Goal: Information Seeking & Learning: Check status

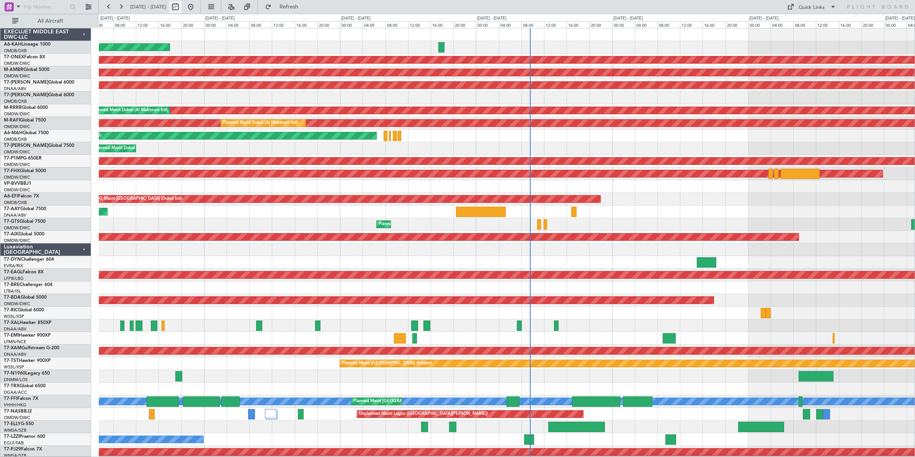
click at [182, 7] on button at bounding box center [175, 7] width 12 height 12
select select "9"
select select "2025"
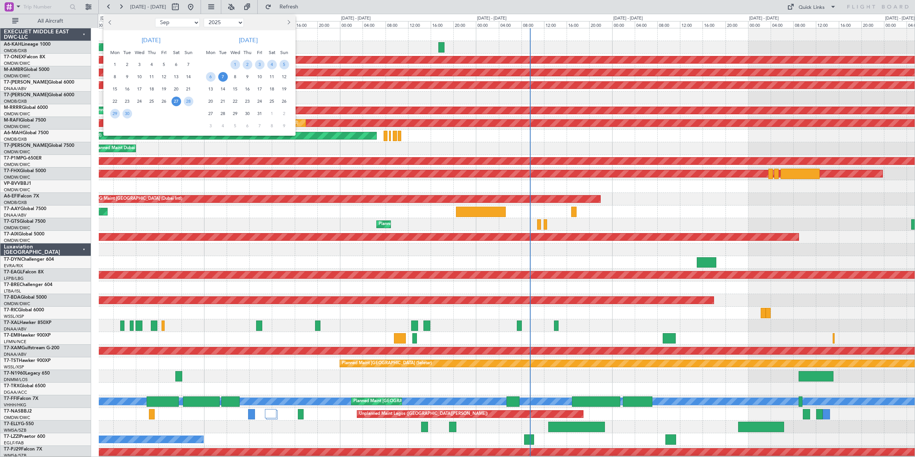
click at [175, 24] on select "Jan Feb Mar Apr May Jun [DATE] Aug Sep Oct Nov Dec" at bounding box center [177, 22] width 45 height 9
select select "8"
click at [155, 18] on select "Jan Feb Mar Apr May Jun [DATE] Aug Sep Oct Nov Dec" at bounding box center [177, 22] width 45 height 9
click at [139, 114] on span "27" at bounding box center [140, 114] width 10 height 10
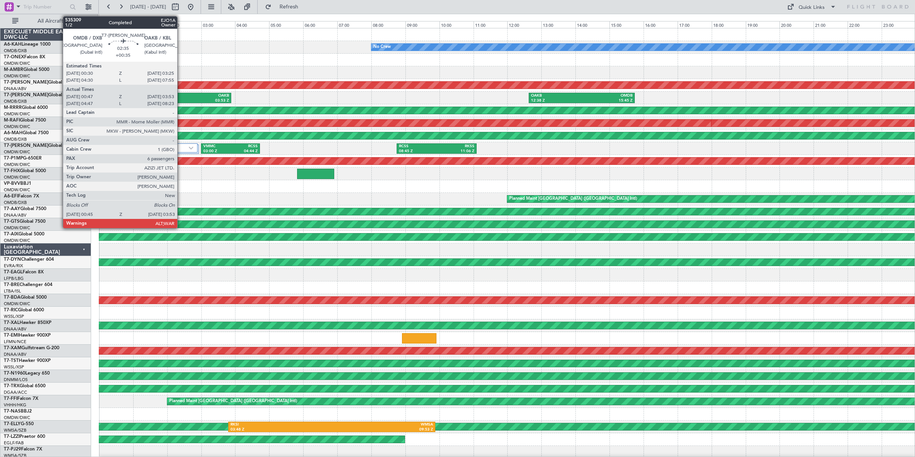
click at [181, 97] on div "OAKB" at bounding box center [203, 95] width 51 height 5
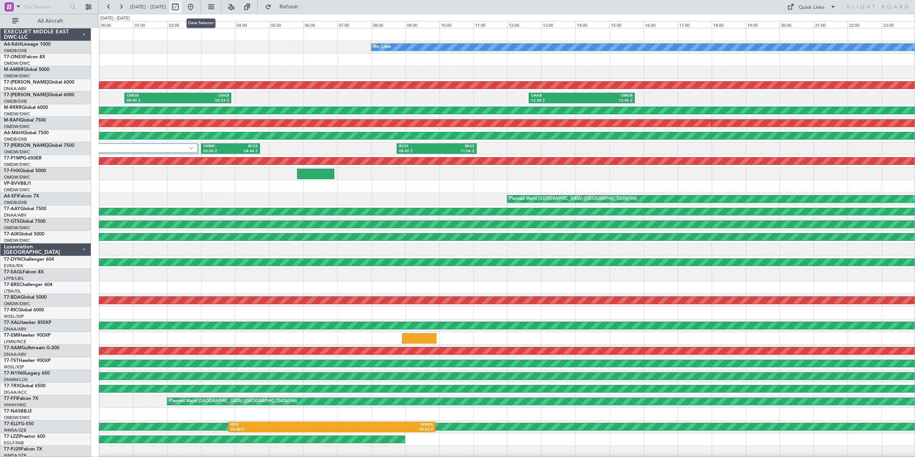
click at [182, 8] on button at bounding box center [175, 7] width 12 height 12
select select "8"
select select "2025"
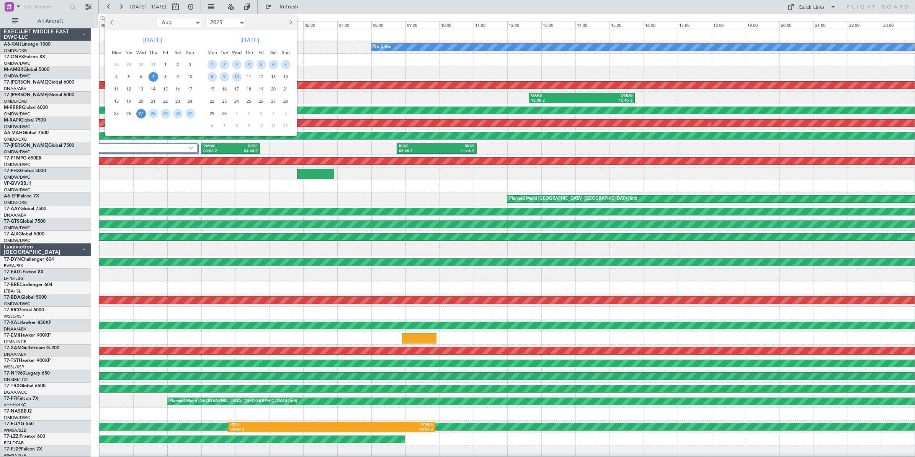
click at [154, 77] on span "7" at bounding box center [154, 77] width 10 height 10
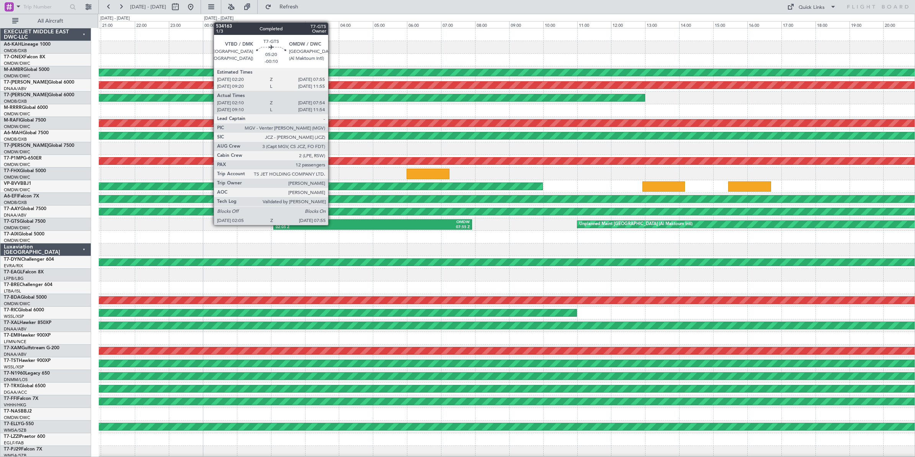
click at [332, 224] on div "02:05 Z" at bounding box center [324, 226] width 97 height 5
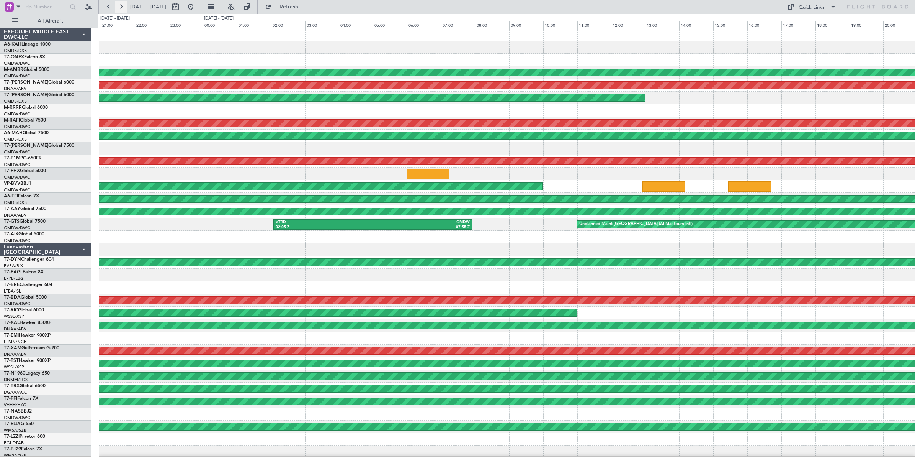
click at [121, 8] on button at bounding box center [121, 7] width 12 height 12
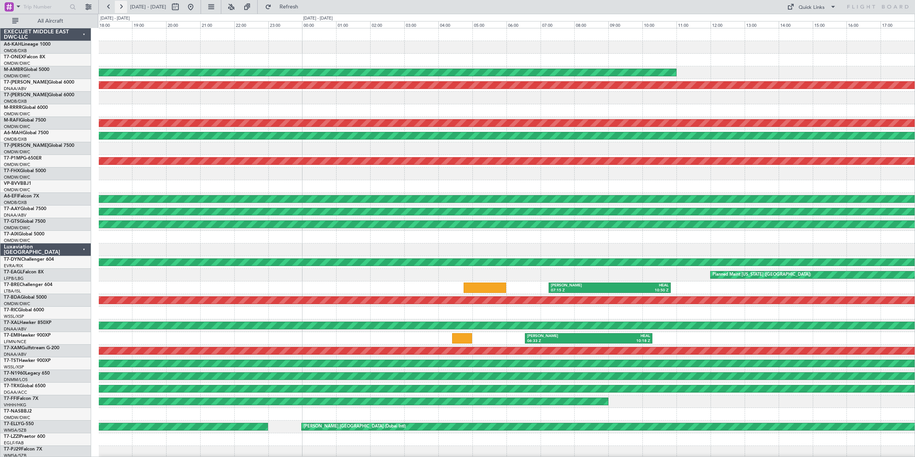
click at [121, 8] on button at bounding box center [121, 7] width 12 height 12
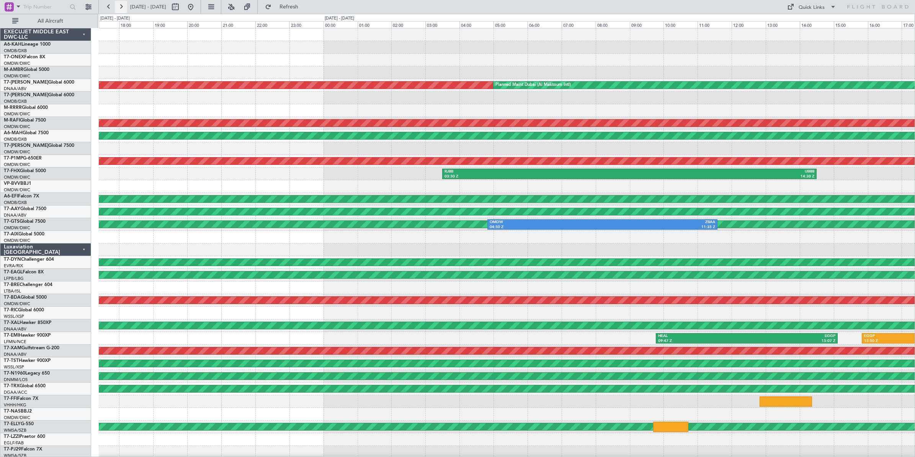
click at [121, 8] on button at bounding box center [121, 7] width 12 height 12
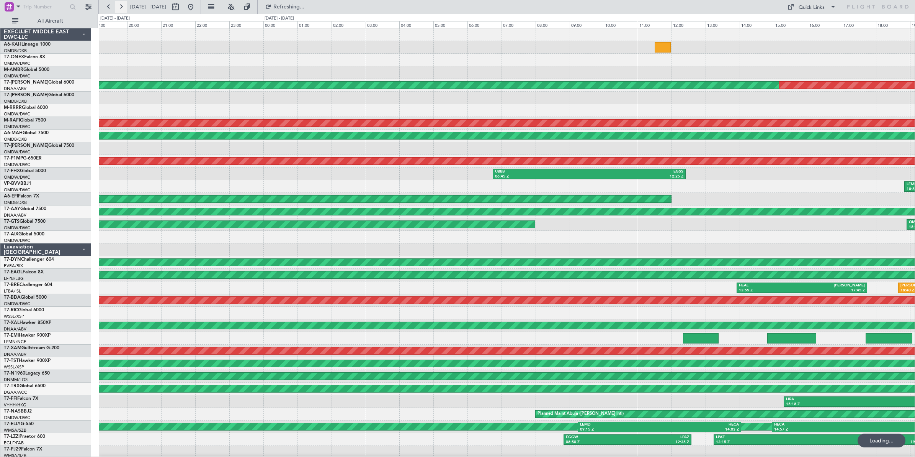
click at [121, 8] on button at bounding box center [121, 7] width 12 height 12
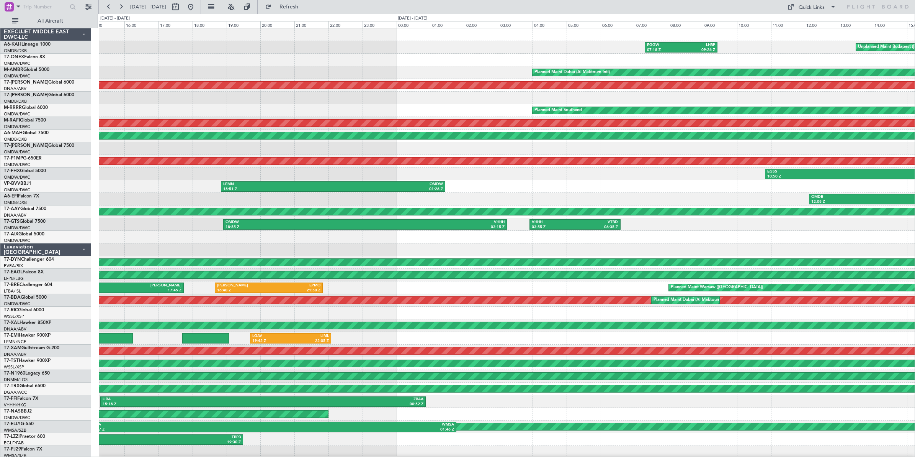
click at [453, 245] on div "Unplanned Maint Budapest ([PERSON_NAME] Intl) EGGW 07:18 Z LHBP 09:26 Z Planned…" at bounding box center [507, 255] width 816 height 455
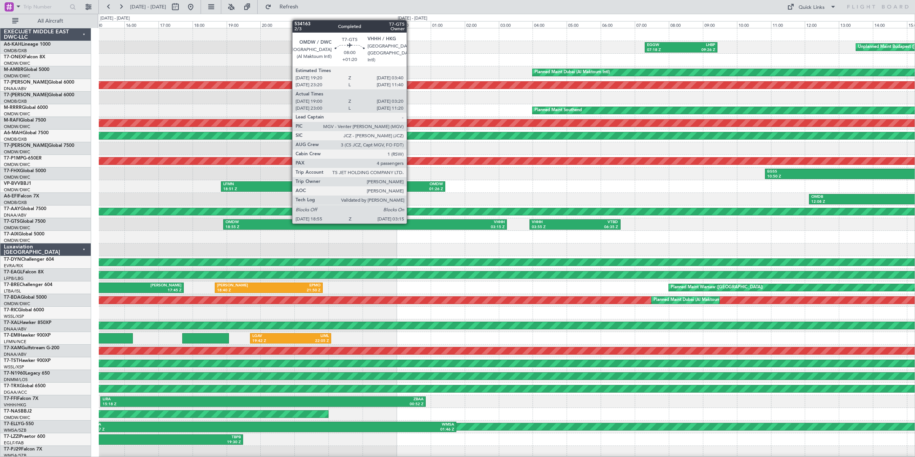
click at [411, 224] on div "VHHH" at bounding box center [435, 221] width 140 height 5
click at [410, 224] on div "VHHH" at bounding box center [435, 221] width 140 height 5
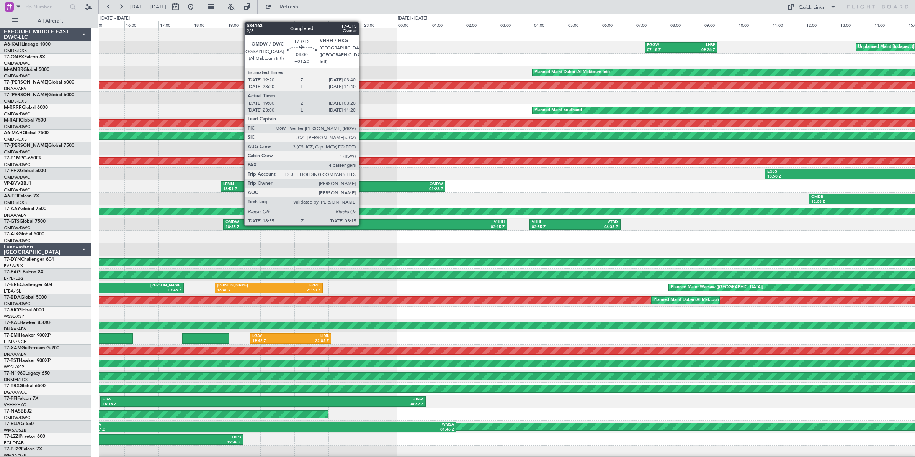
click at [363, 225] on div "18:55 Z" at bounding box center [296, 226] width 140 height 5
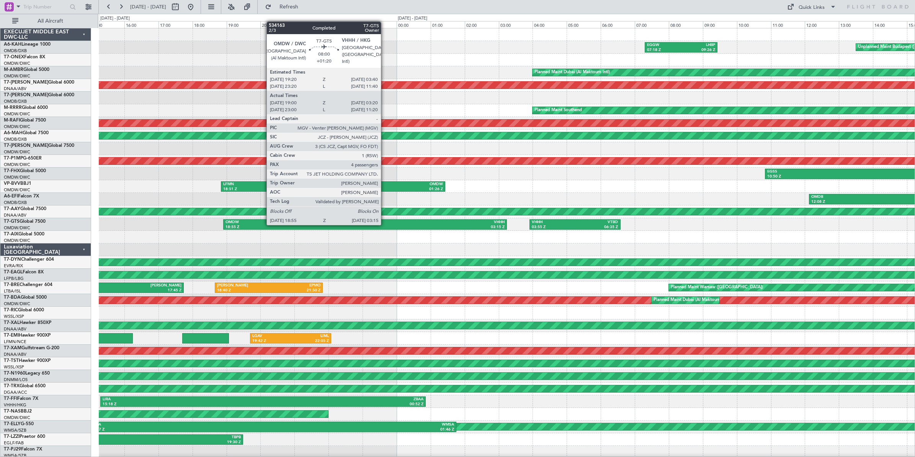
click at [385, 224] on div "03:15 Z" at bounding box center [435, 226] width 140 height 5
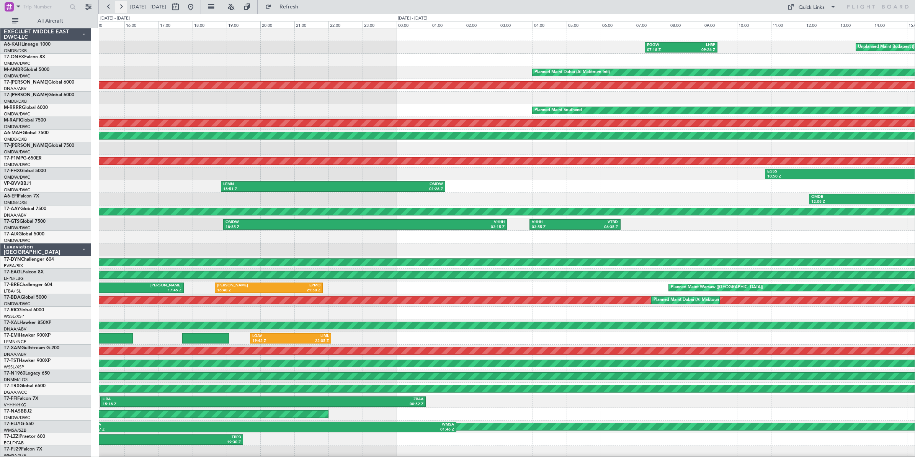
click at [121, 8] on button at bounding box center [121, 7] width 12 height 12
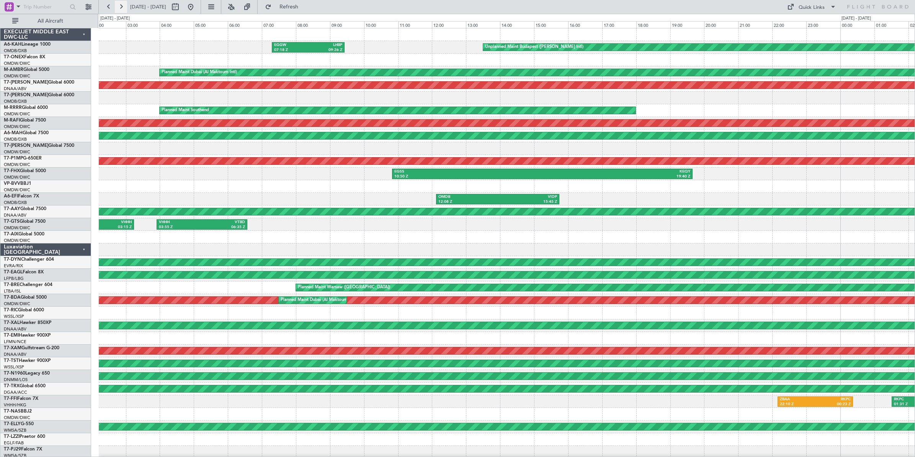
click at [121, 8] on button at bounding box center [121, 7] width 12 height 12
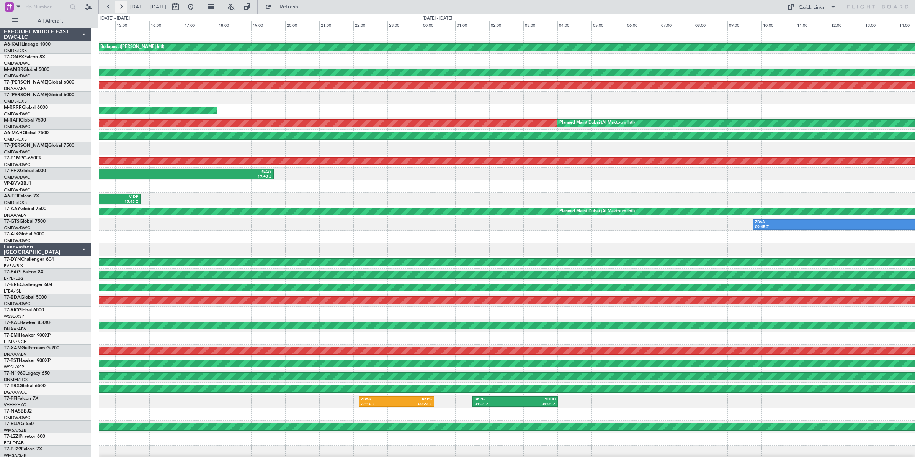
click at [121, 8] on button at bounding box center [121, 7] width 12 height 12
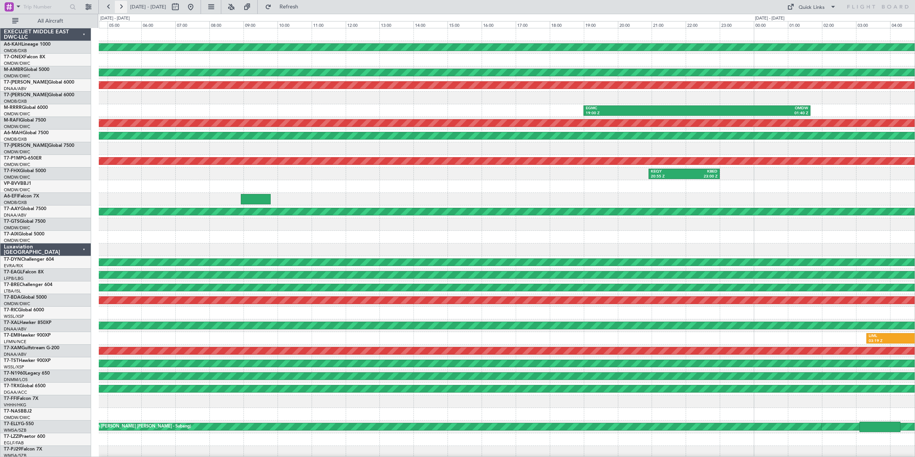
click at [121, 8] on button at bounding box center [121, 7] width 12 height 12
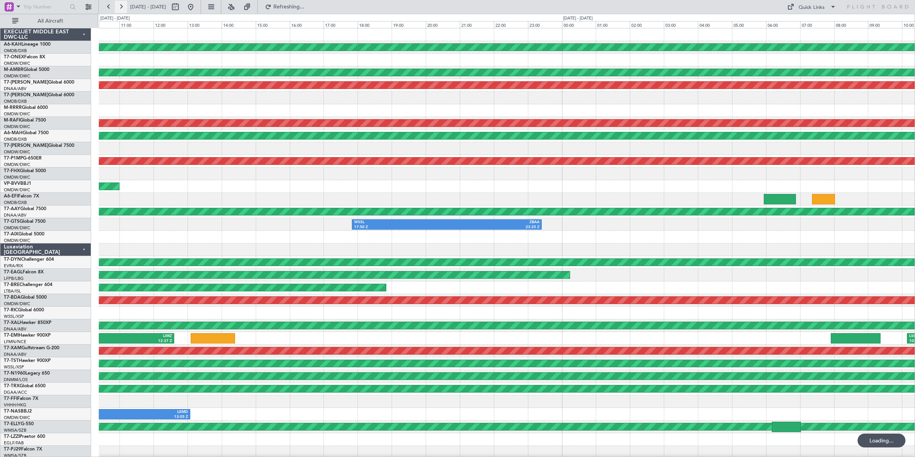
click at [121, 8] on button at bounding box center [121, 7] width 12 height 12
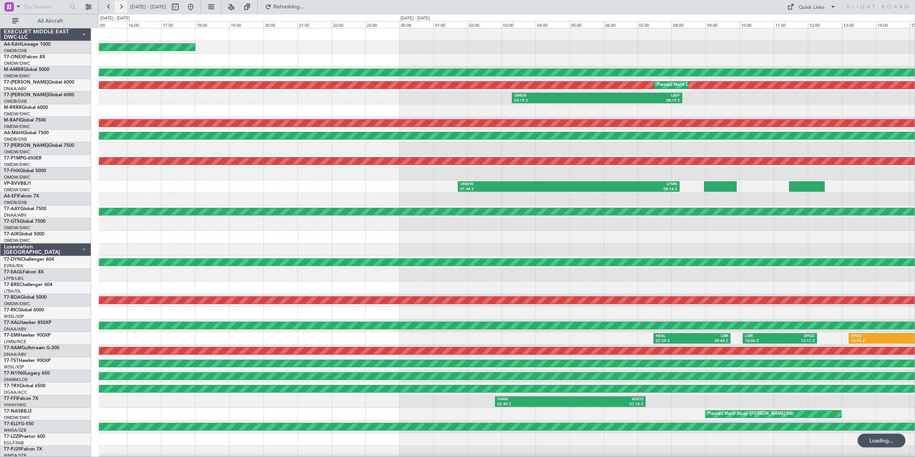
click at [121, 8] on button at bounding box center [121, 7] width 12 height 12
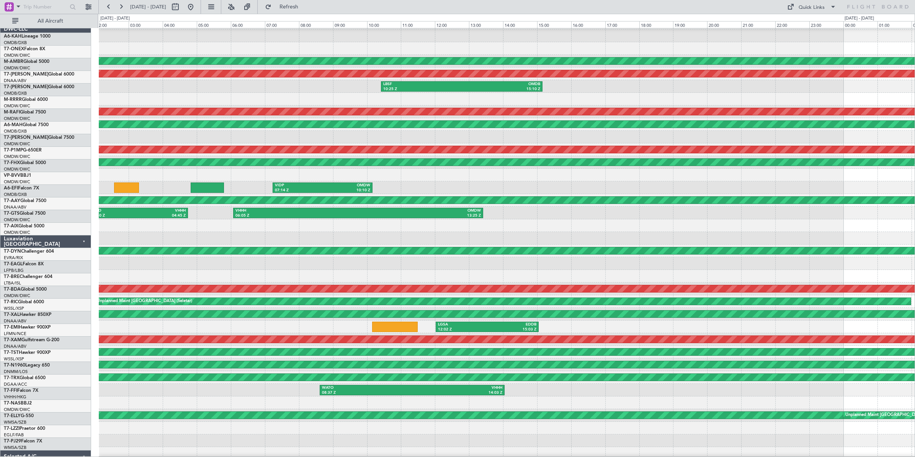
scroll to position [11, 0]
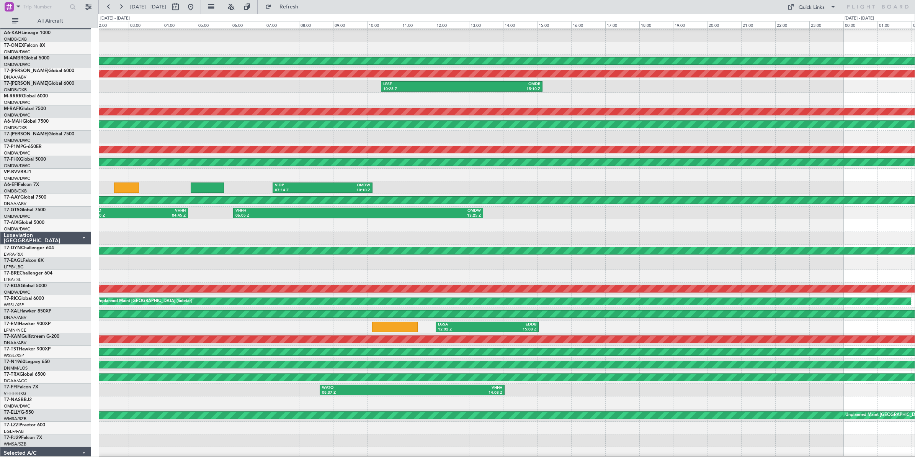
click at [292, 93] on div at bounding box center [507, 99] width 816 height 13
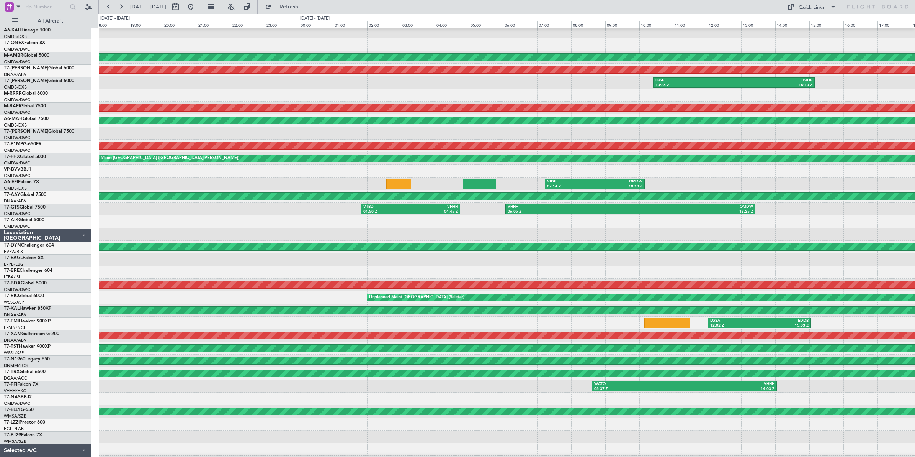
scroll to position [15, 0]
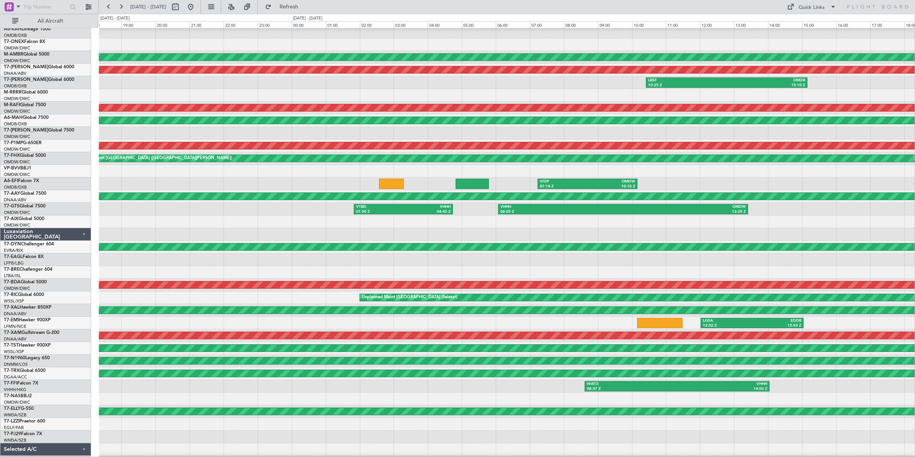
click at [426, 230] on div at bounding box center [507, 234] width 816 height 13
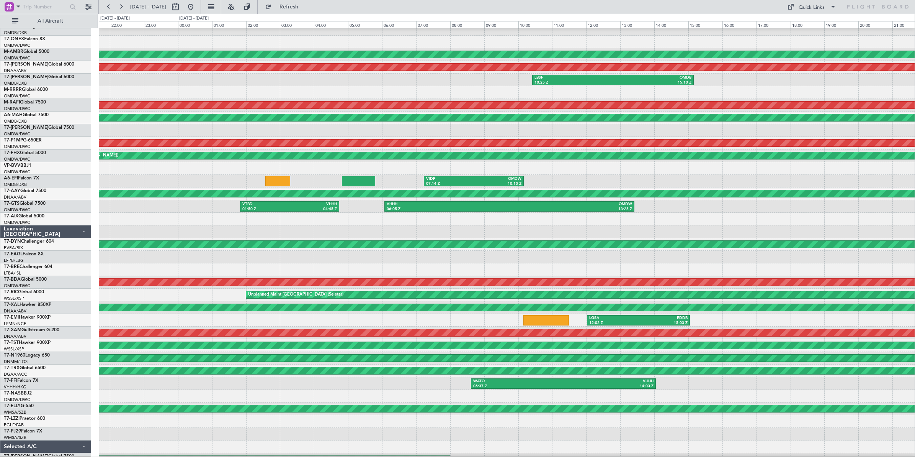
scroll to position [18, 0]
click at [493, 226] on div at bounding box center [507, 231] width 816 height 13
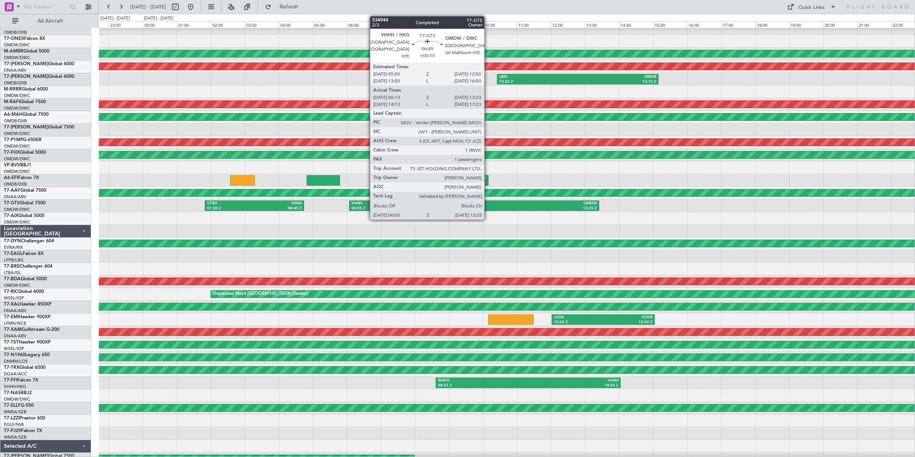
click at [488, 206] on div "13:25 Z" at bounding box center [536, 208] width 123 height 5
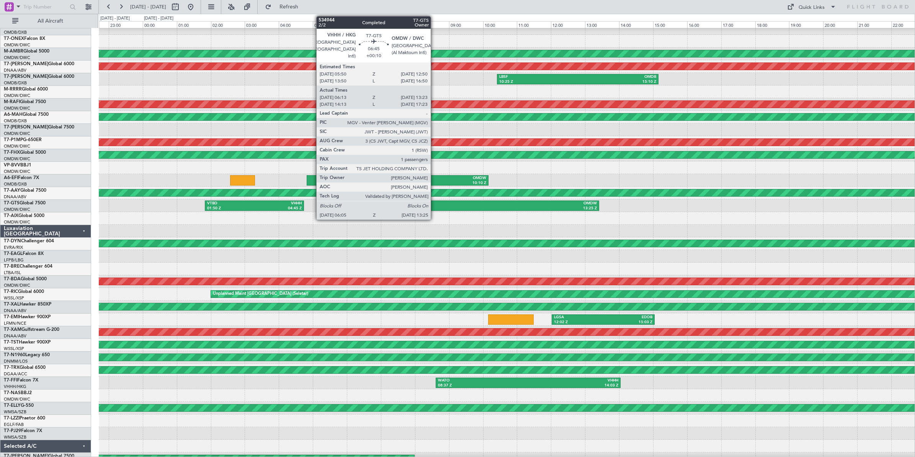
click at [435, 206] on div "06:05 Z" at bounding box center [413, 208] width 123 height 5
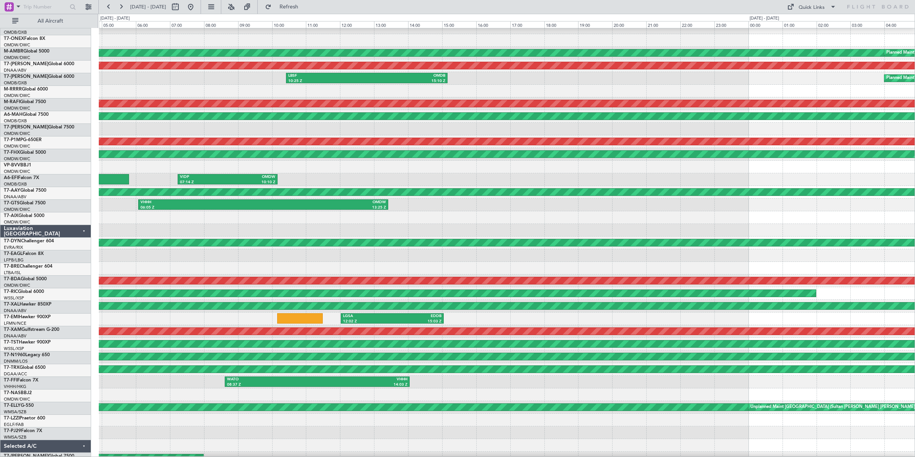
scroll to position [27, 0]
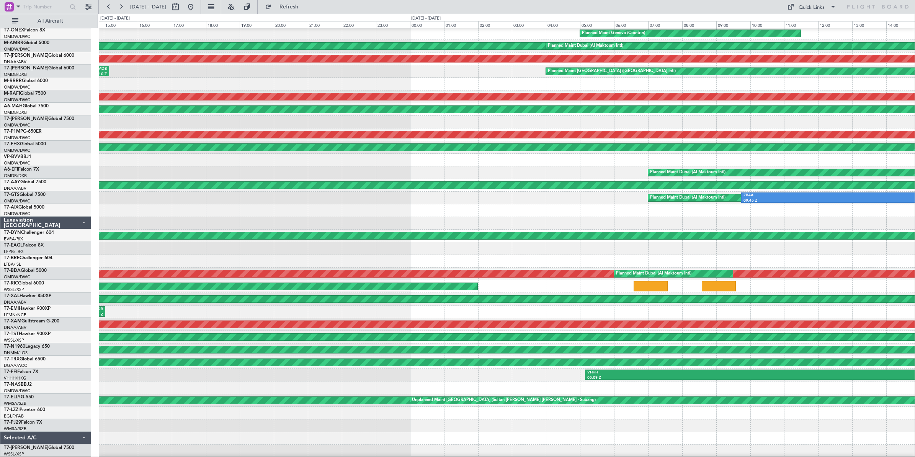
click at [218, 194] on div "LHBP 11:02 Z HEAL 14:20 Z Planned Maint Geneva ([GEOGRAPHIC_DATA]) Planned Main…" at bounding box center [507, 229] width 816 height 455
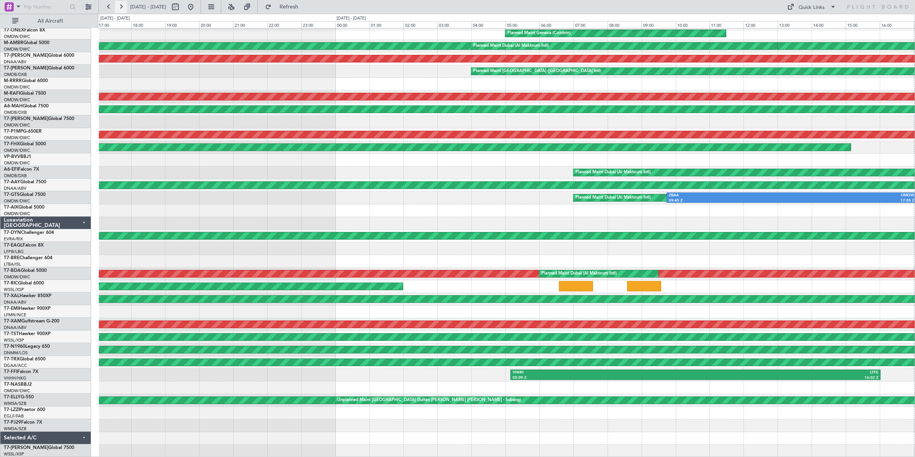
click at [122, 8] on button at bounding box center [121, 7] width 12 height 12
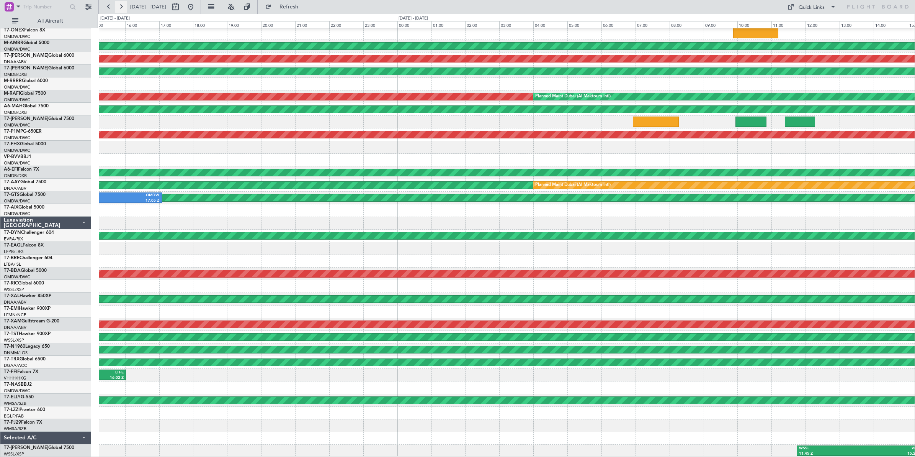
click at [122, 8] on button at bounding box center [121, 7] width 12 height 12
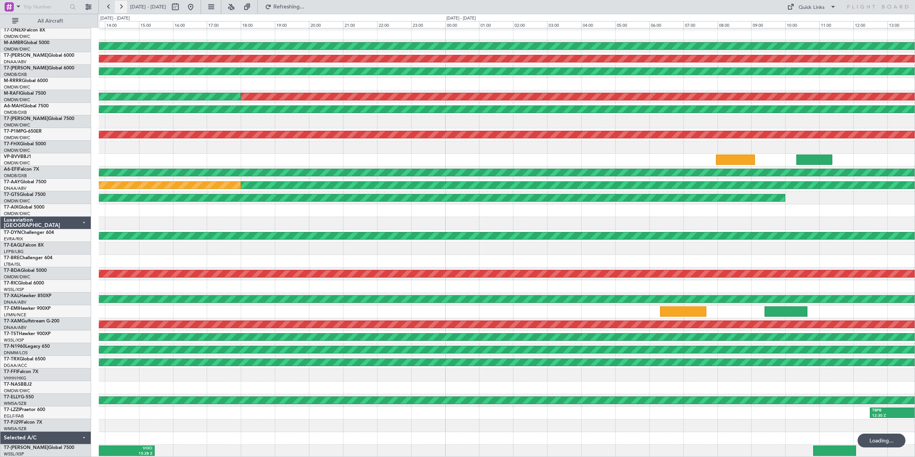
click at [122, 8] on button at bounding box center [121, 7] width 12 height 12
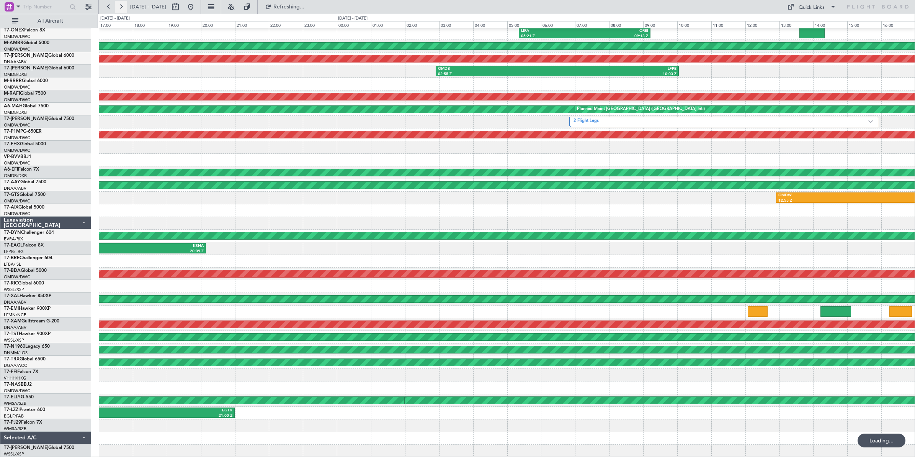
click at [122, 8] on button at bounding box center [121, 7] width 12 height 12
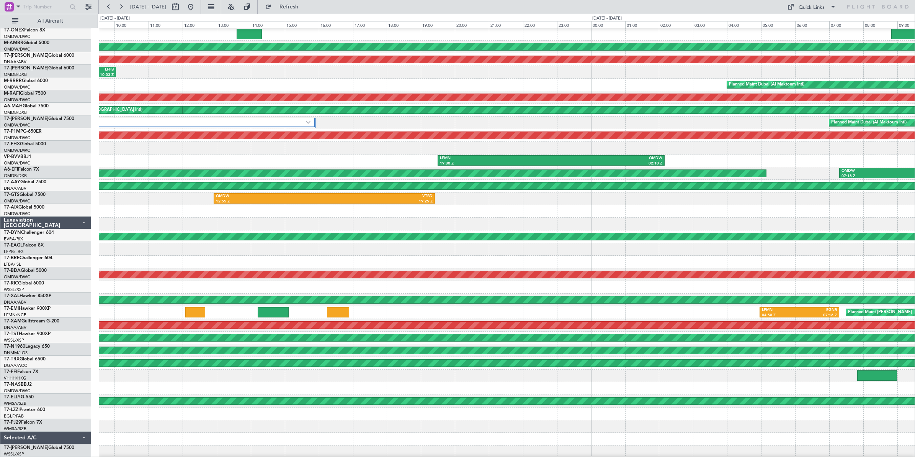
scroll to position [26, 0]
click at [432, 216] on div at bounding box center [507, 211] width 816 height 13
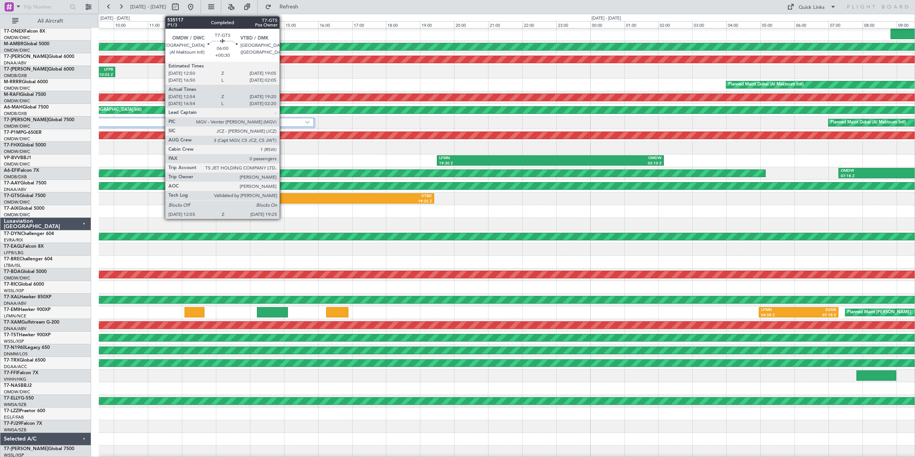
click at [283, 199] on div "12:55 Z" at bounding box center [269, 201] width 108 height 5
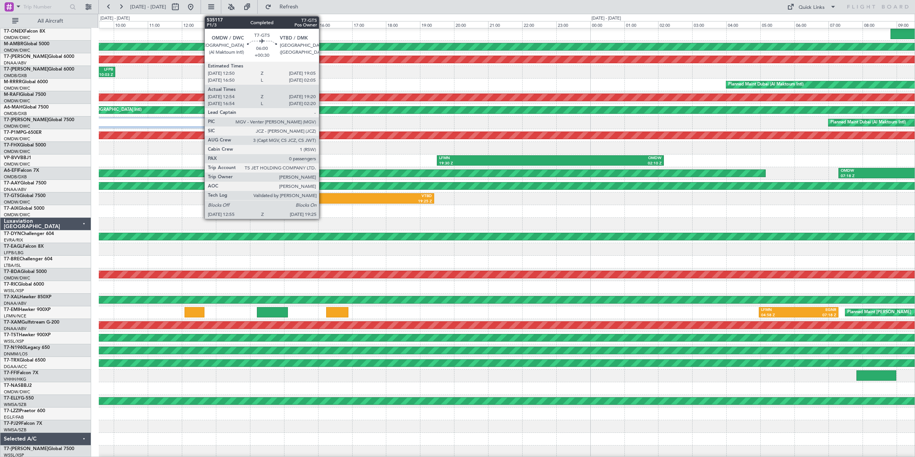
click at [323, 198] on div "OMDW" at bounding box center [269, 195] width 108 height 5
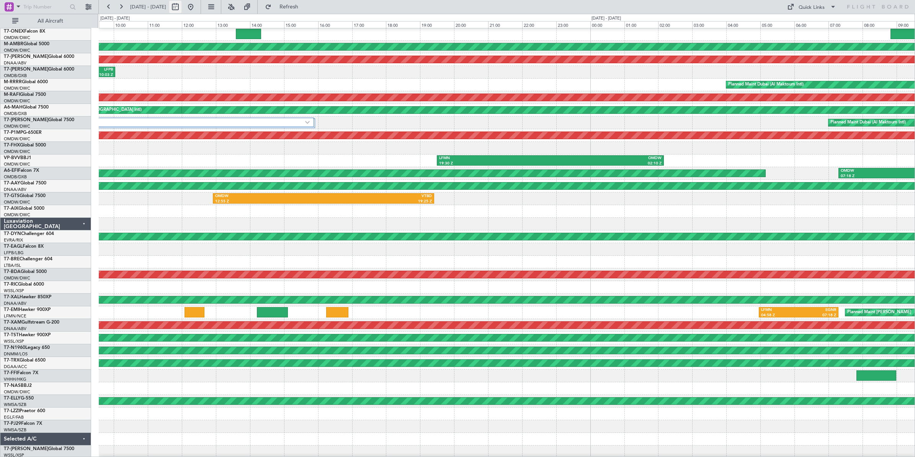
click at [182, 9] on button at bounding box center [175, 7] width 12 height 12
select select "8"
select select "2025"
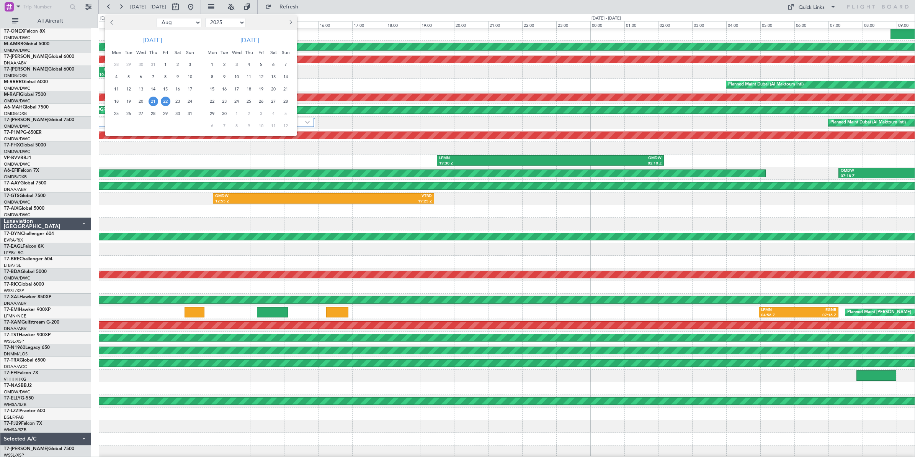
click at [184, 25] on select "Jan Feb Mar Apr May Jun [DATE] Aug Sep Oct Nov Dec" at bounding box center [179, 22] width 45 height 9
select select "9"
click at [157, 18] on select "Jan Feb Mar Apr May Jun [DATE] Aug Sep Oct Nov Dec" at bounding box center [179, 22] width 45 height 9
click at [141, 76] on span "10" at bounding box center [141, 77] width 10 height 10
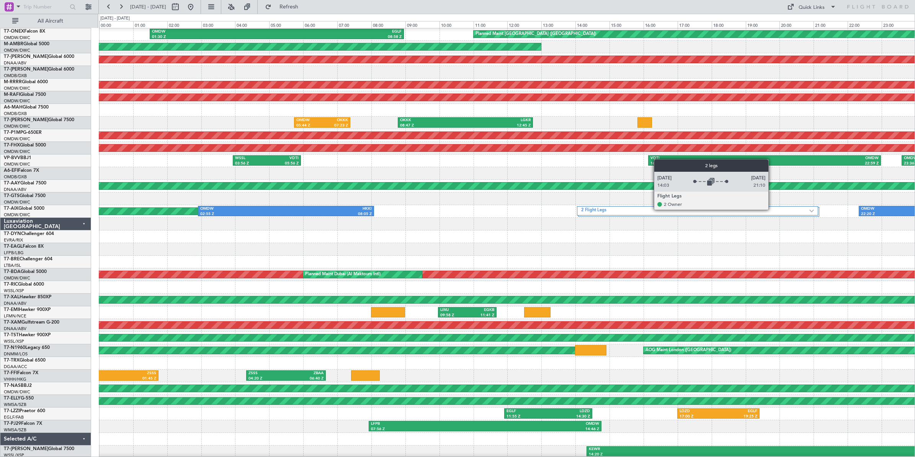
click at [772, 209] on label "2 Flight Legs" at bounding box center [695, 210] width 228 height 7
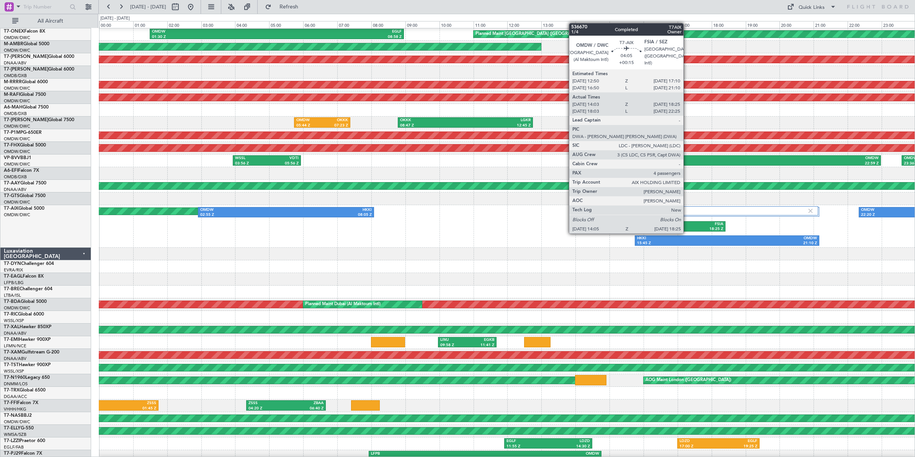
click at [687, 225] on div "FSIA" at bounding box center [688, 223] width 72 height 5
click at [684, 226] on div "FSIA" at bounding box center [688, 223] width 72 height 5
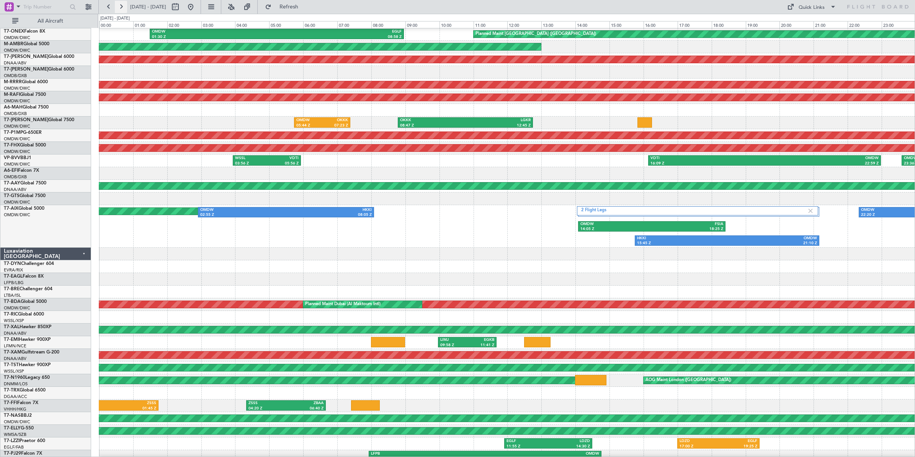
click at [121, 7] on button at bounding box center [121, 7] width 12 height 12
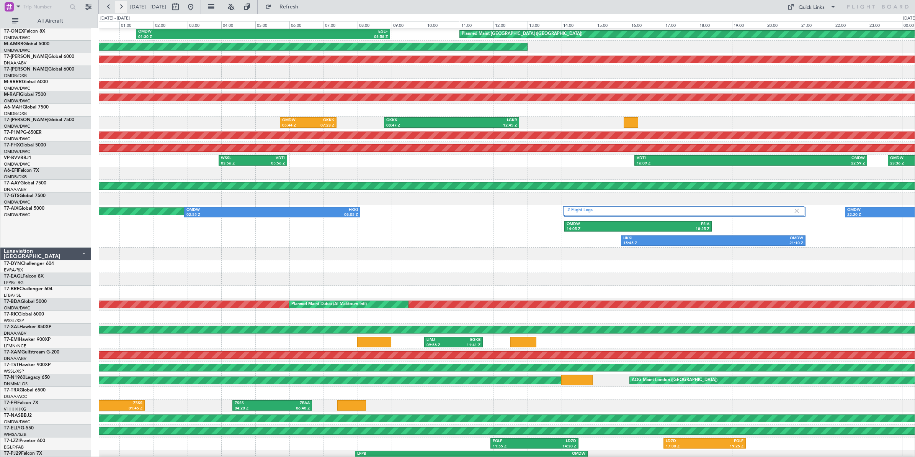
click at [121, 7] on button at bounding box center [121, 7] width 12 height 12
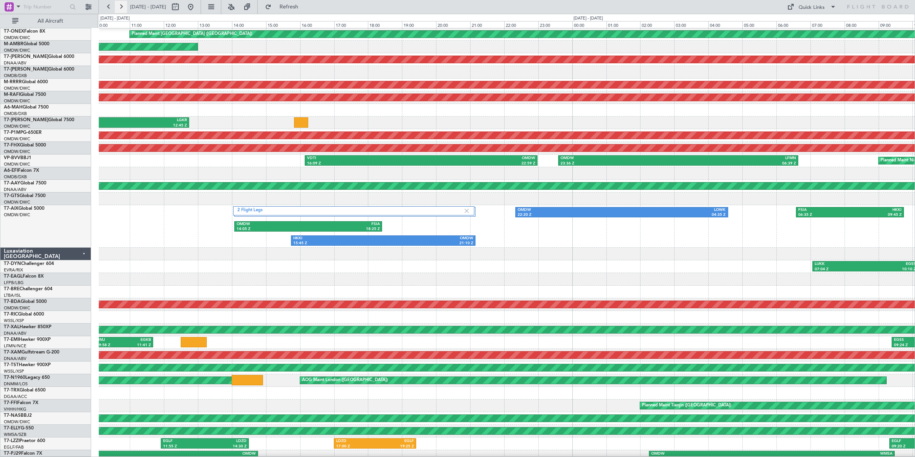
click at [121, 7] on button at bounding box center [121, 7] width 12 height 12
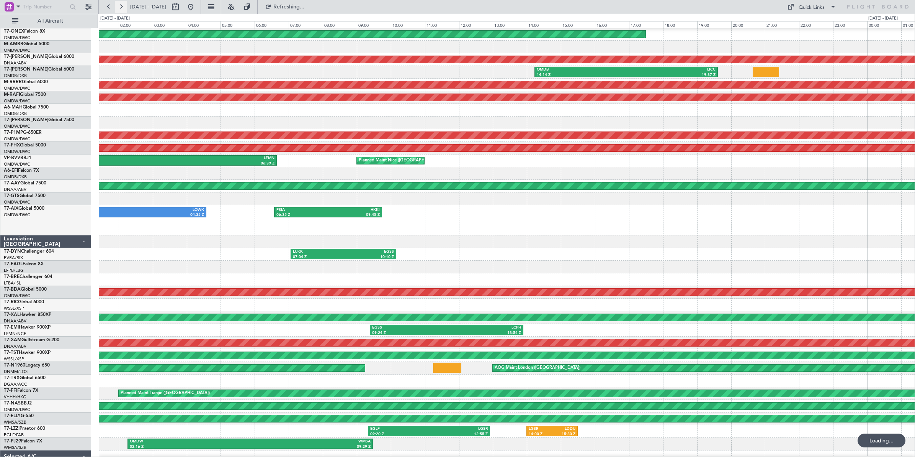
click at [121, 7] on button at bounding box center [121, 7] width 12 height 12
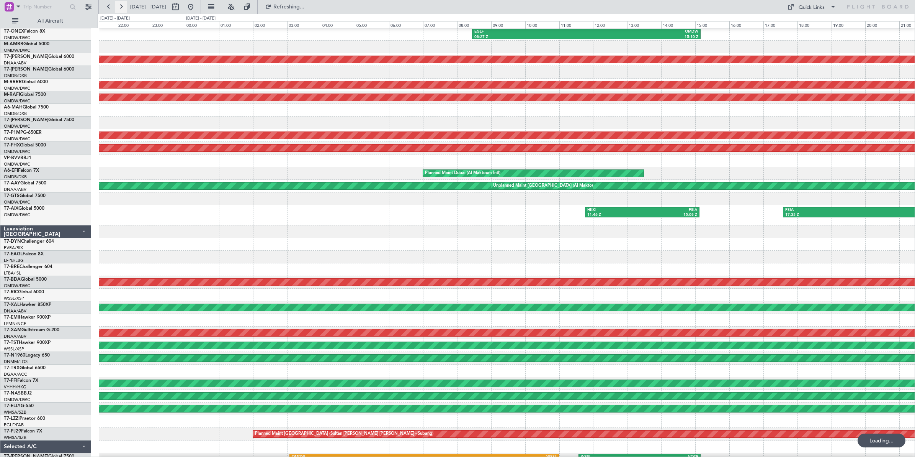
click at [121, 7] on button at bounding box center [121, 7] width 12 height 12
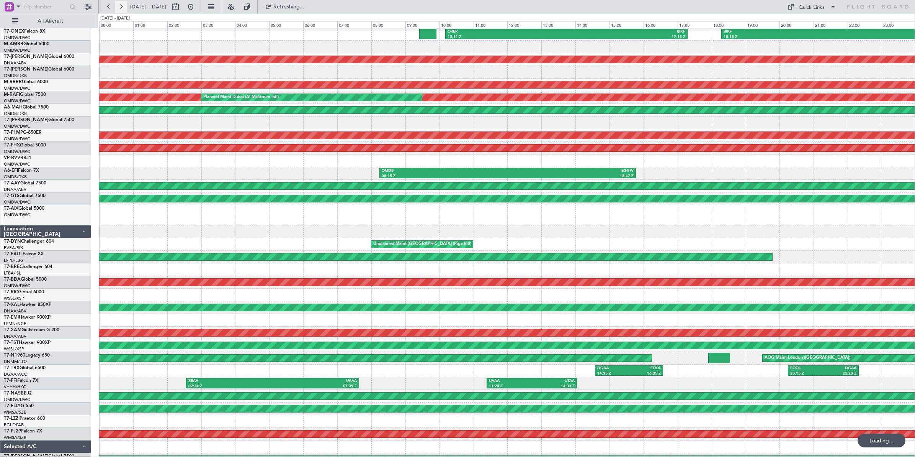
click at [121, 7] on button at bounding box center [121, 7] width 12 height 12
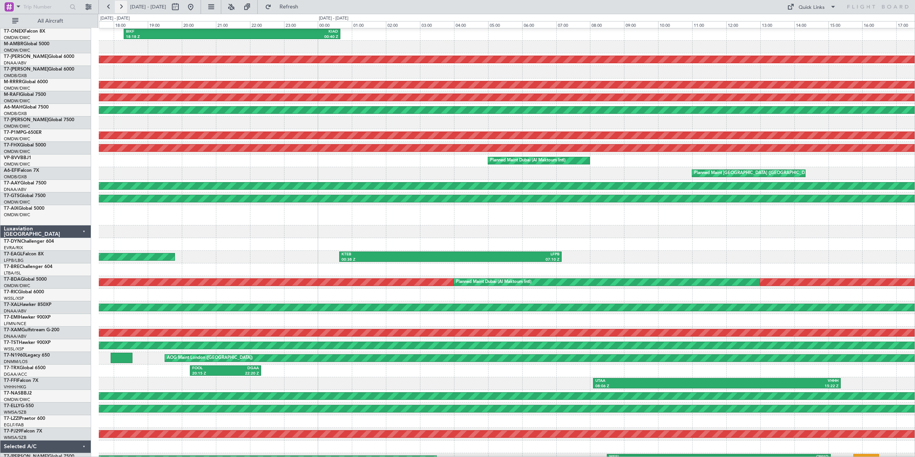
click at [121, 7] on button at bounding box center [121, 7] width 12 height 12
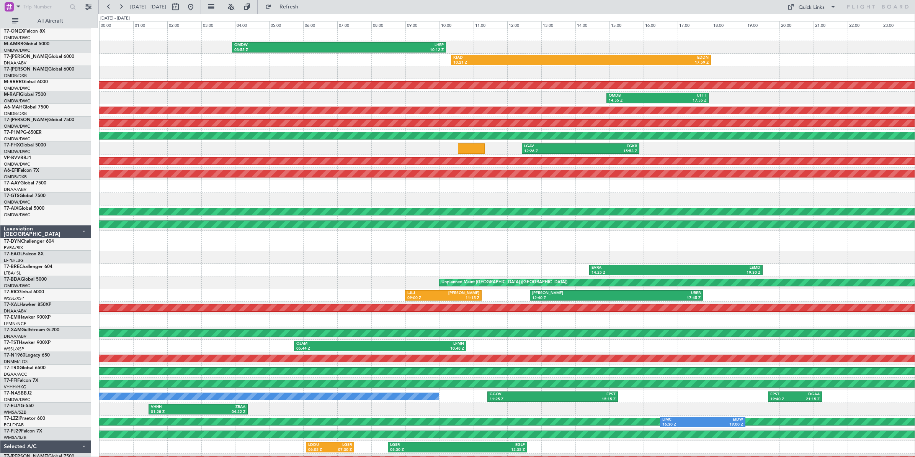
scroll to position [0, 0]
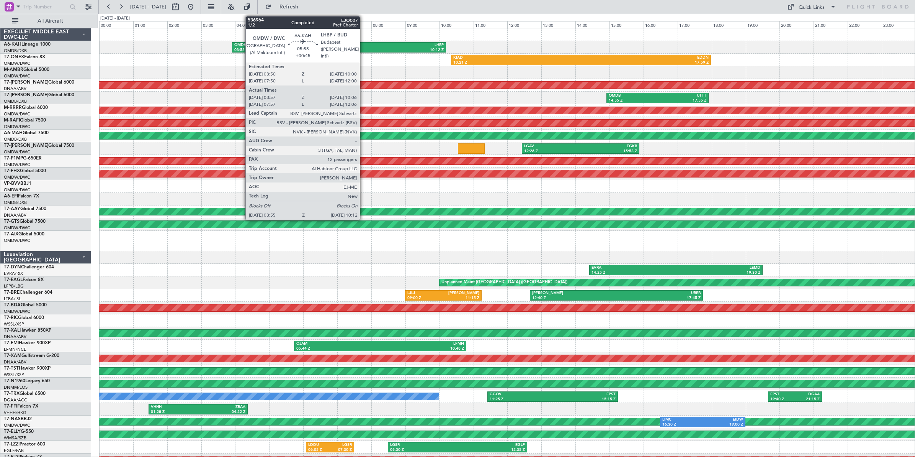
click at [364, 46] on div "LHBP" at bounding box center [391, 45] width 105 height 5
